Goal: Check status: Check status

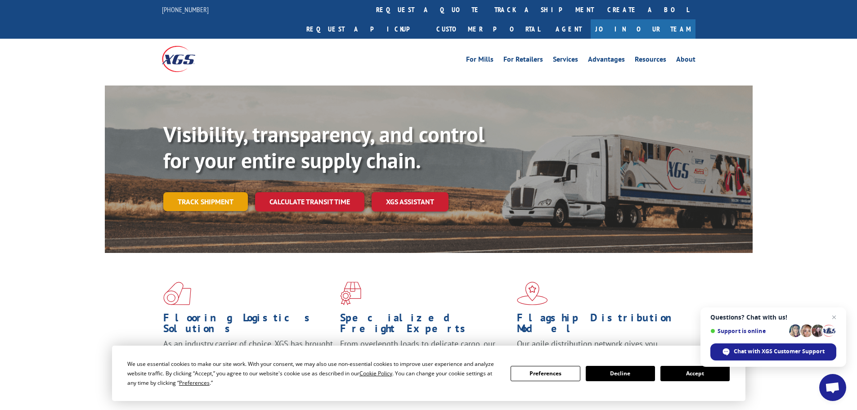
click at [205, 192] on link "Track shipment" at bounding box center [205, 201] width 85 height 19
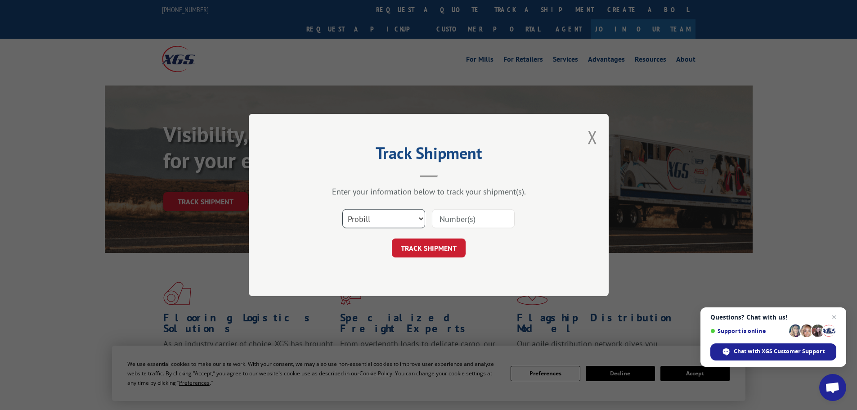
click at [420, 215] on select "Select category... Probill BOL PO" at bounding box center [383, 218] width 83 height 19
select select "bol"
click at [342, 209] on select "Select category... Probill BOL PO" at bounding box center [383, 218] width 83 height 19
click at [454, 219] on input at bounding box center [473, 218] width 83 height 19
type input "5623848"
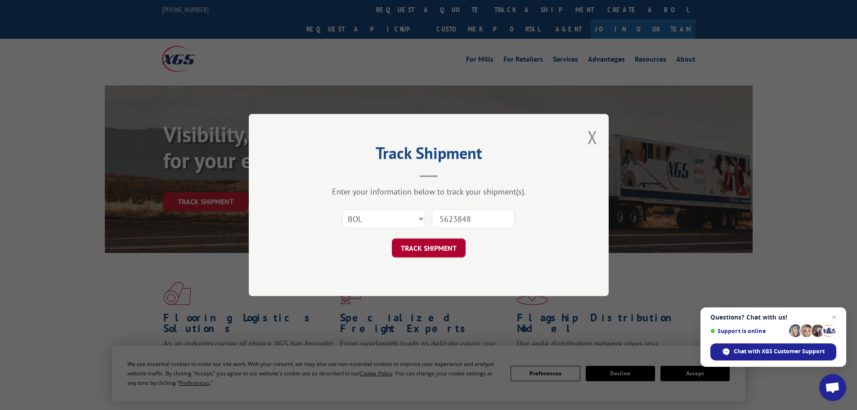
click at [424, 247] on button "TRACK SHIPMENT" at bounding box center [429, 247] width 74 height 19
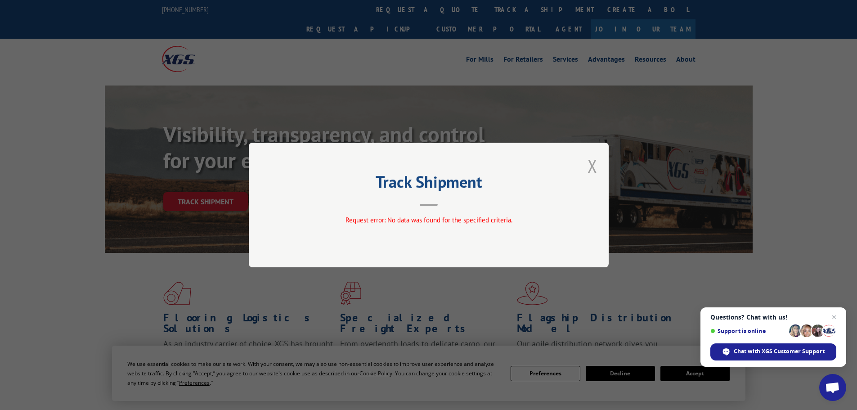
click at [592, 165] on button "Close modal" at bounding box center [592, 166] width 10 height 24
